Goal: Transaction & Acquisition: Purchase product/service

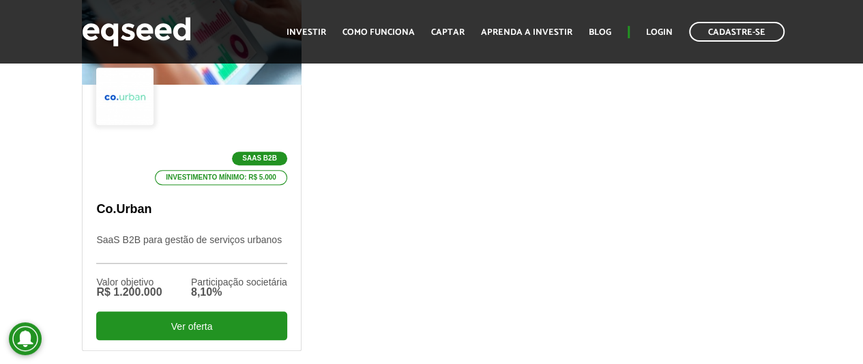
scroll to position [614, 0]
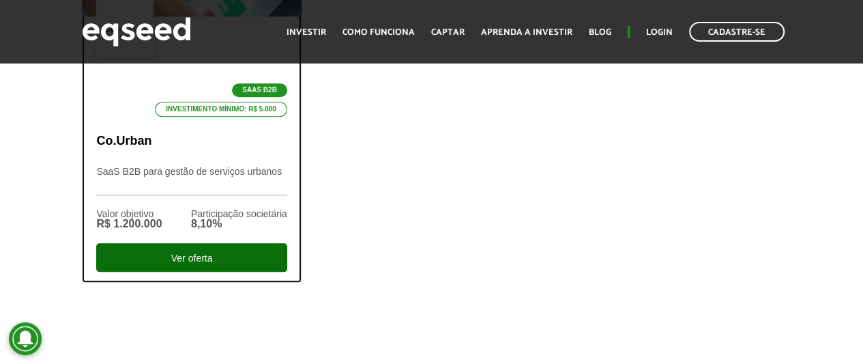
click at [192, 248] on div "Ver oferta" at bounding box center [191, 257] width 190 height 29
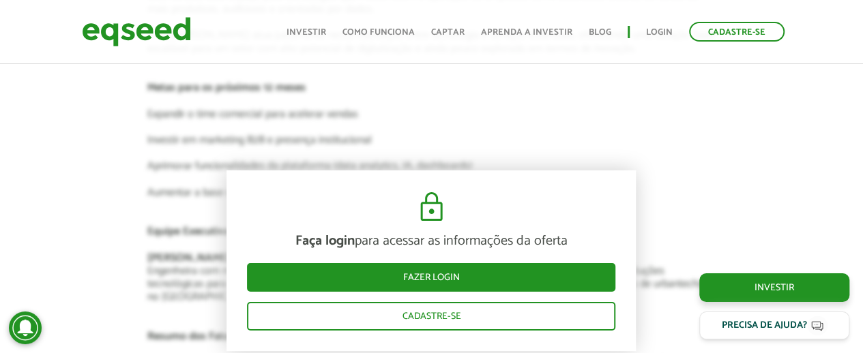
scroll to position [2382, 0]
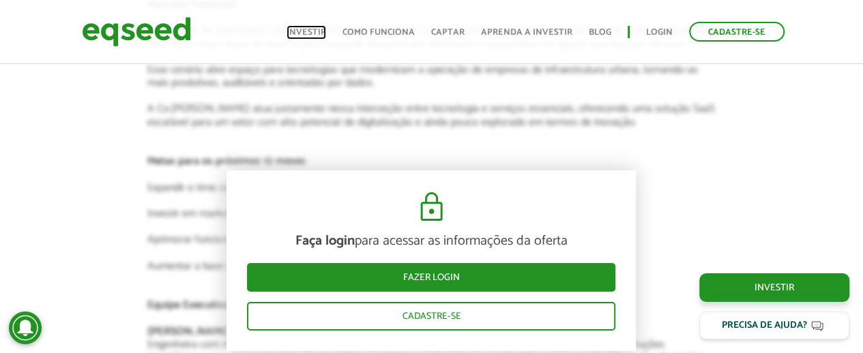
click at [310, 35] on link "Investir" at bounding box center [306, 32] width 40 height 9
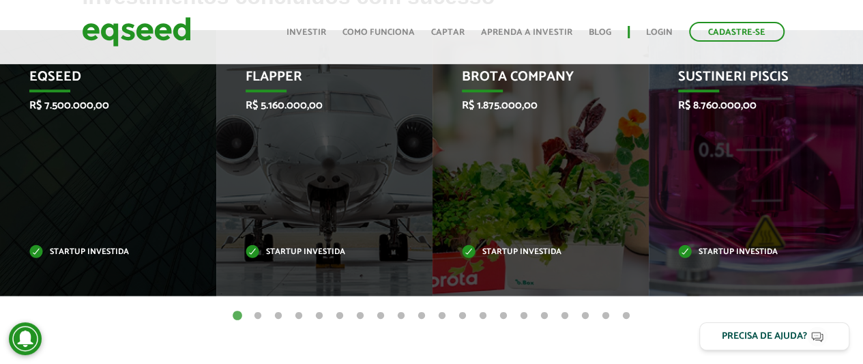
scroll to position [617, 0]
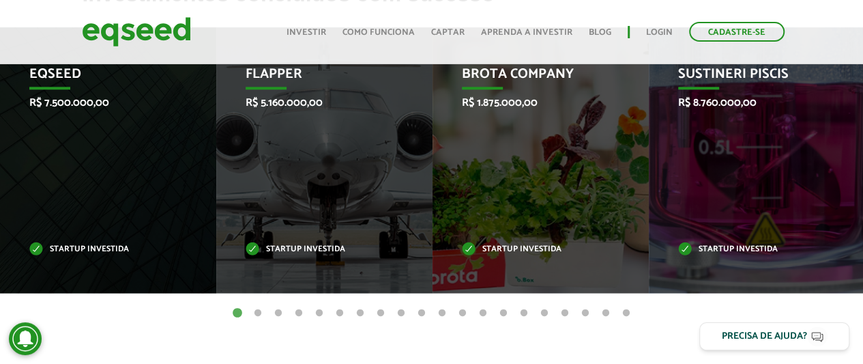
click at [256, 313] on button "2" at bounding box center [258, 313] width 14 height 14
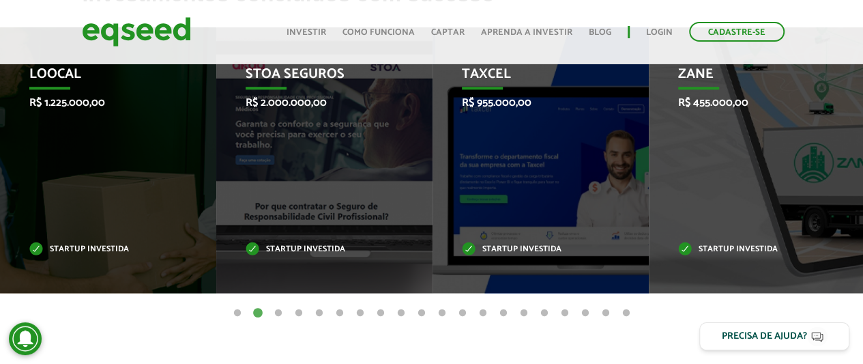
click at [277, 311] on button "3" at bounding box center [278, 313] width 14 height 14
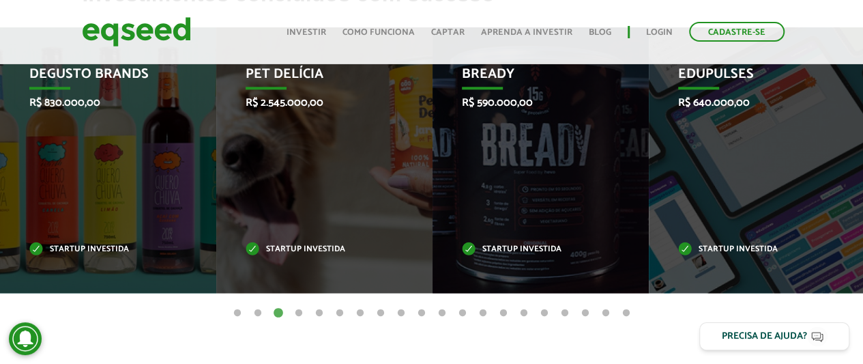
click at [301, 312] on button "4" at bounding box center [299, 313] width 14 height 14
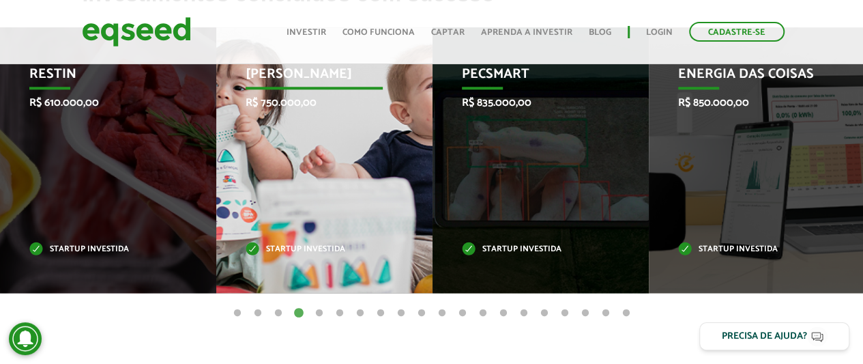
click at [329, 148] on div "Jornada Mima R$ 750.000,00 Startup investida" at bounding box center [314, 159] width 196 height 265
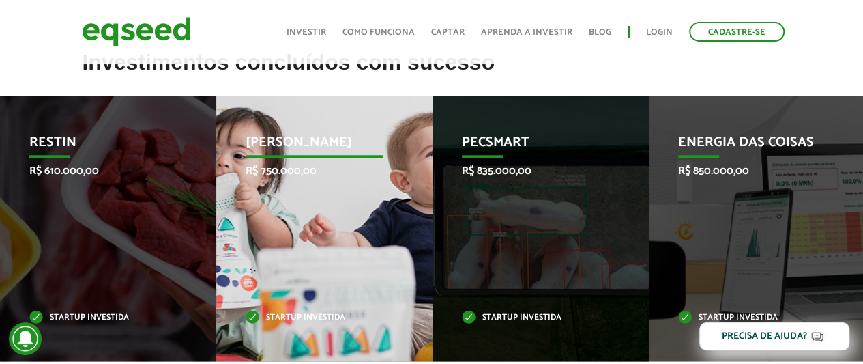
click at [279, 138] on p "Jornada Mima" at bounding box center [314, 145] width 137 height 23
